Goal: Task Accomplishment & Management: Use online tool/utility

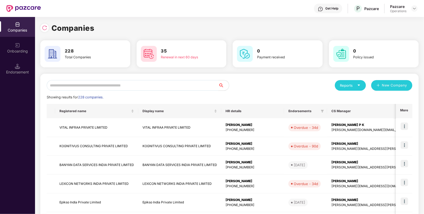
click at [130, 87] on input "text" at bounding box center [133, 85] width 172 height 11
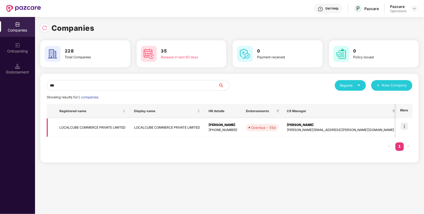
type input "***"
click at [404, 125] on img at bounding box center [403, 125] width 7 height 7
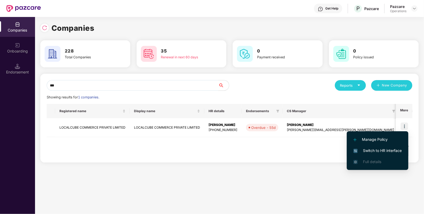
click at [370, 151] on span "Switch to HR interface" at bounding box center [377, 151] width 48 height 6
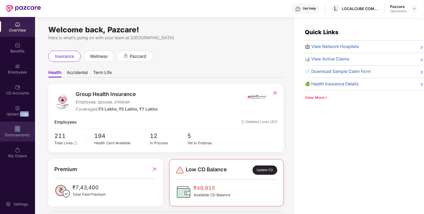
drag, startPoint x: 20, startPoint y: 116, endPoint x: 21, endPoint y: 129, distance: 13.0
click at [21, 129] on div "OverView Benefits Employees CD Accounts Upload Logs Endorsements My Orders" at bounding box center [17, 90] width 35 height 147
click at [21, 129] on div "Endorsements" at bounding box center [17, 132] width 35 height 20
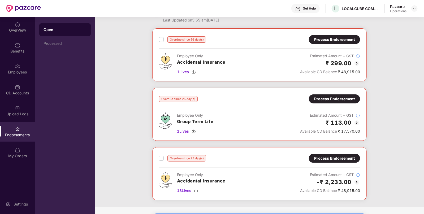
scroll to position [13, 0]
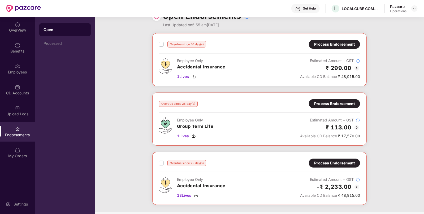
click at [354, 125] on img at bounding box center [356, 127] width 6 height 6
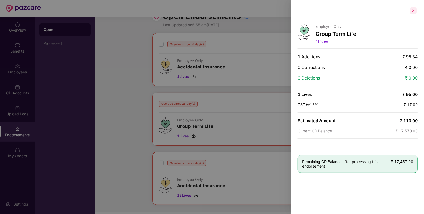
click at [413, 11] on div at bounding box center [413, 10] width 8 height 8
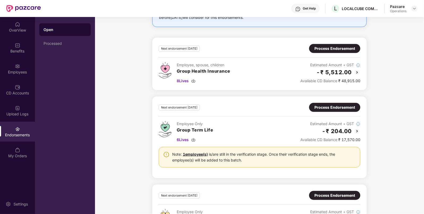
scroll to position [216, 0]
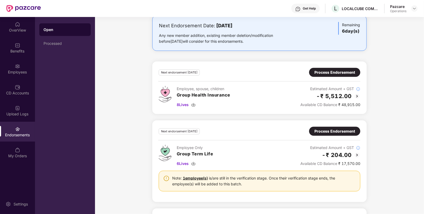
click at [357, 95] on img at bounding box center [357, 96] width 6 height 6
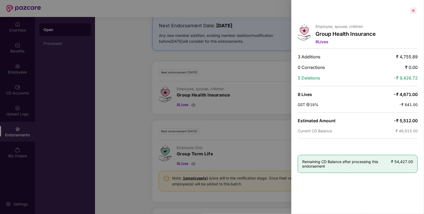
click at [413, 9] on div at bounding box center [413, 10] width 8 height 8
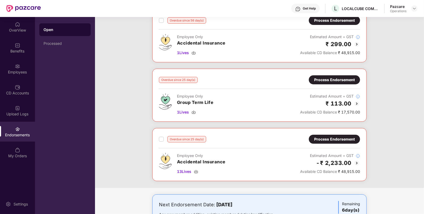
scroll to position [36, 0]
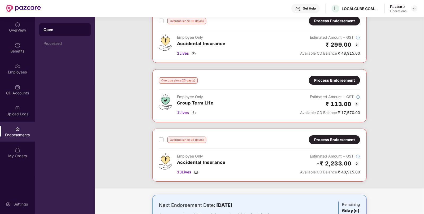
click at [331, 81] on div "Process Endorsement" at bounding box center [334, 80] width 41 height 6
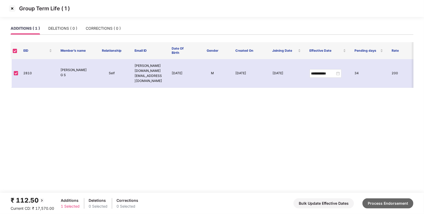
click at [370, 200] on button "Process Endorsement" at bounding box center [387, 203] width 51 height 10
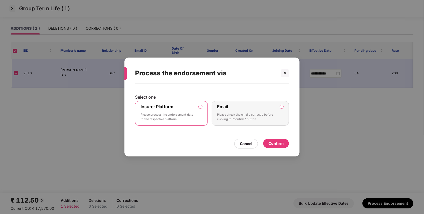
click at [277, 141] on div "Confirm" at bounding box center [275, 144] width 15 height 6
